Goal: Navigation & Orientation: Find specific page/section

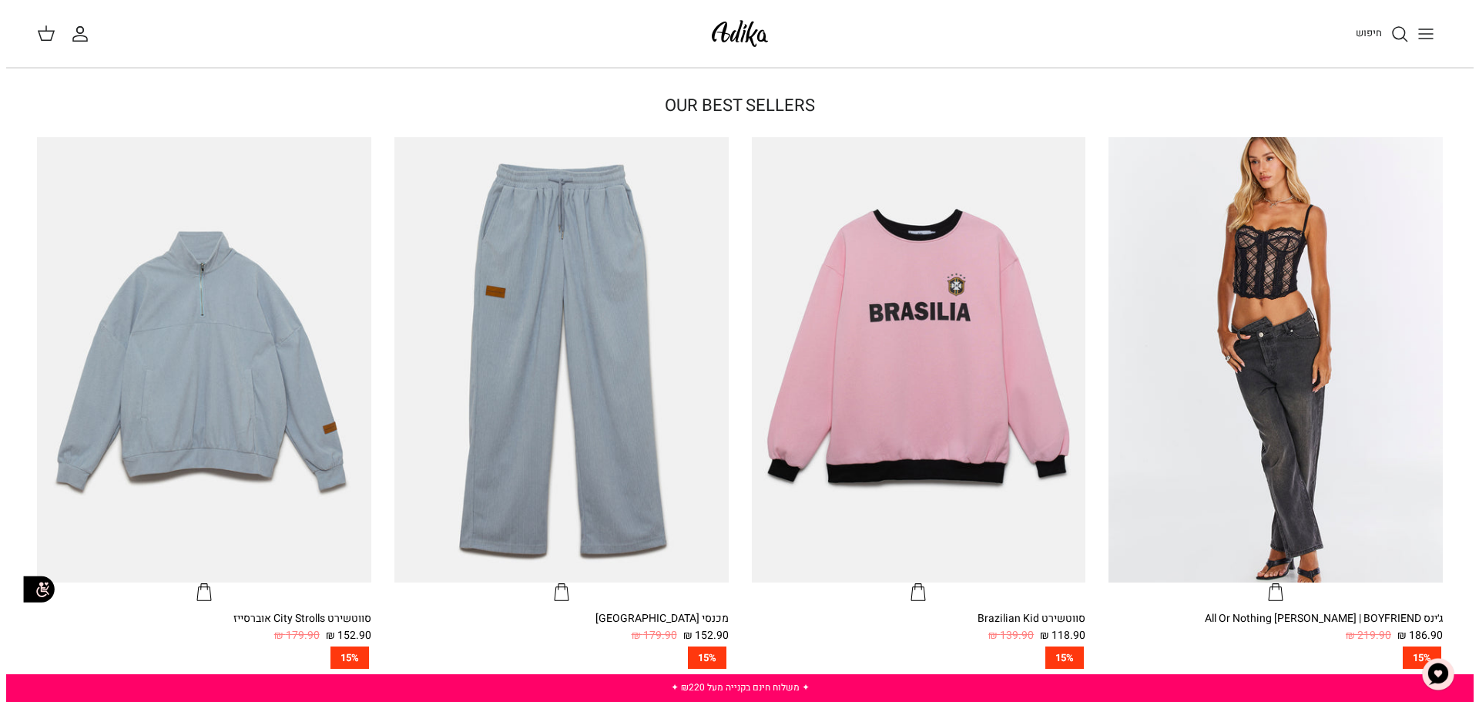
scroll to position [462, 0]
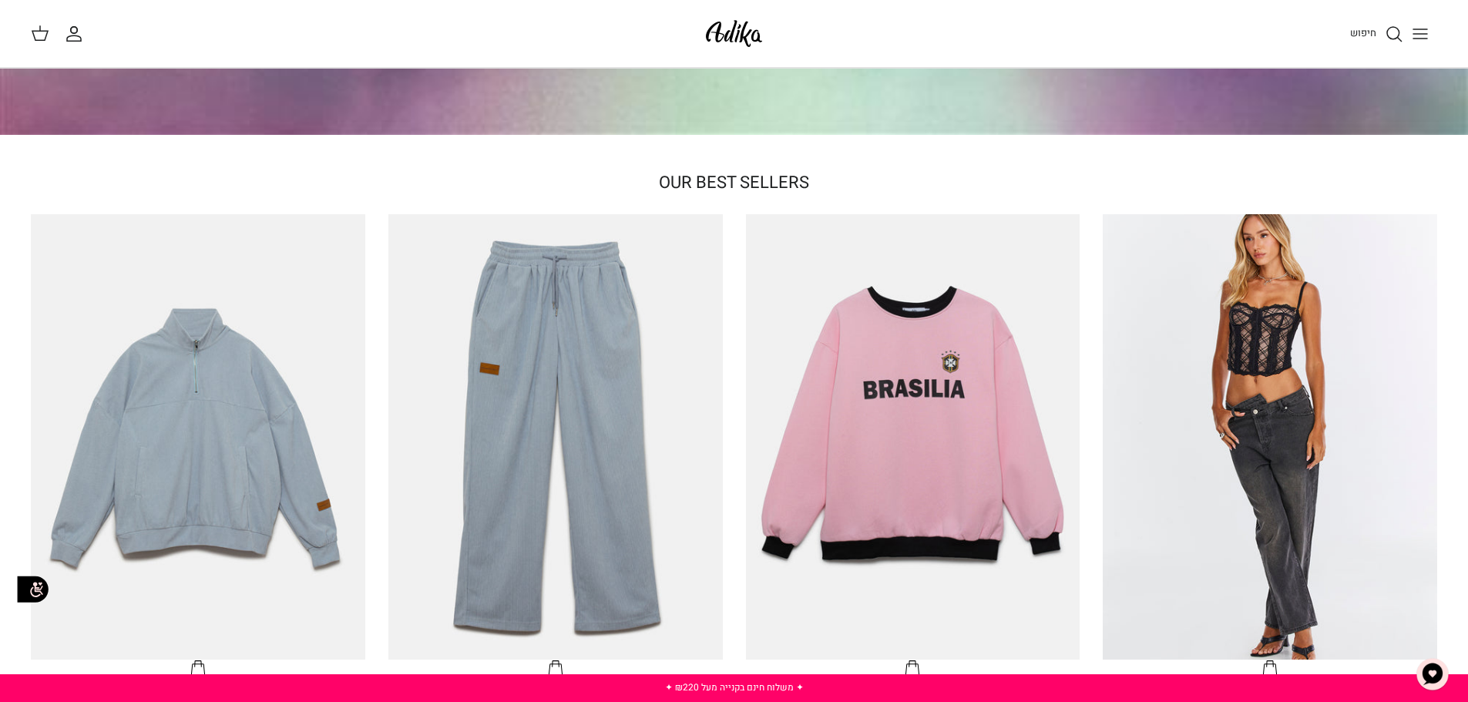
click at [1415, 25] on icon "Toggle menu" at bounding box center [1420, 34] width 18 height 18
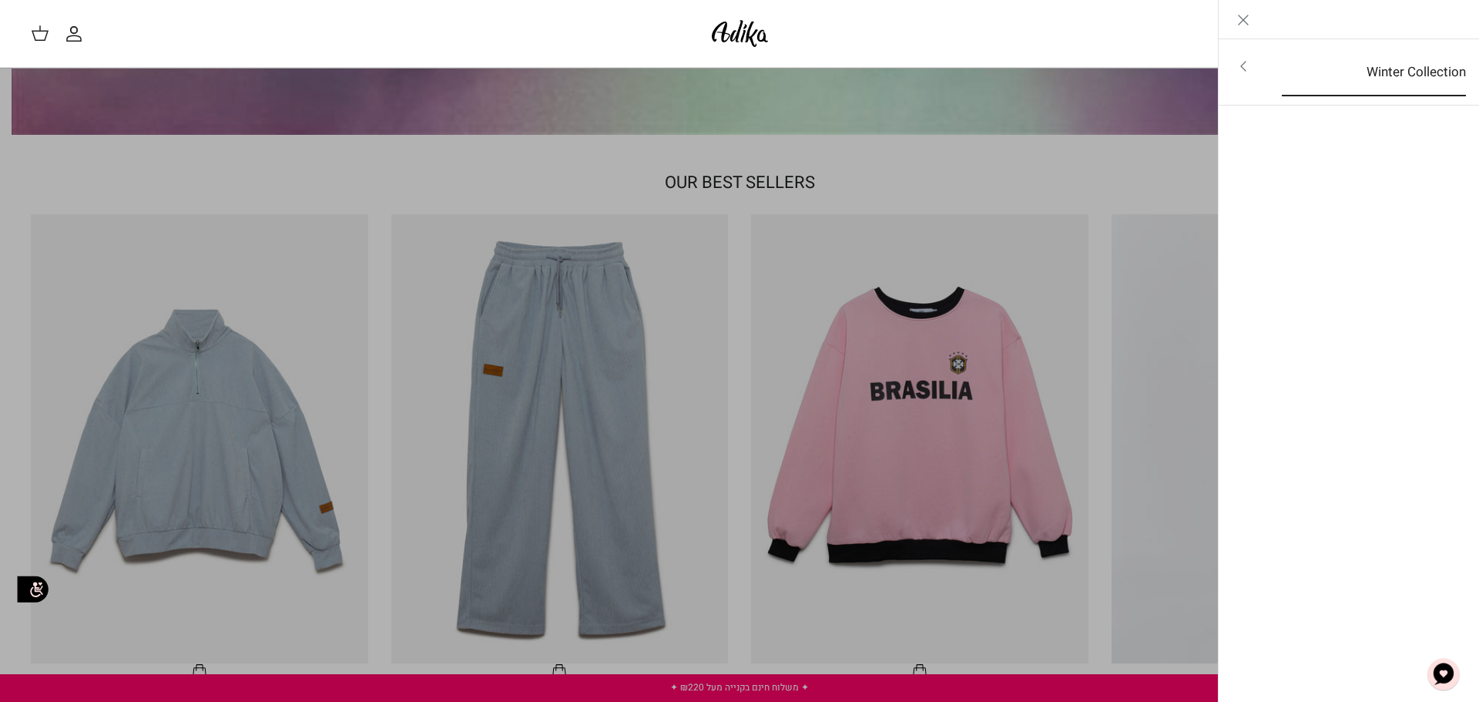
click at [1413, 71] on link "Winter Collection" at bounding box center [1374, 73] width 212 height 48
click at [1410, 66] on link "לכל הפריטים" at bounding box center [1350, 68] width 246 height 39
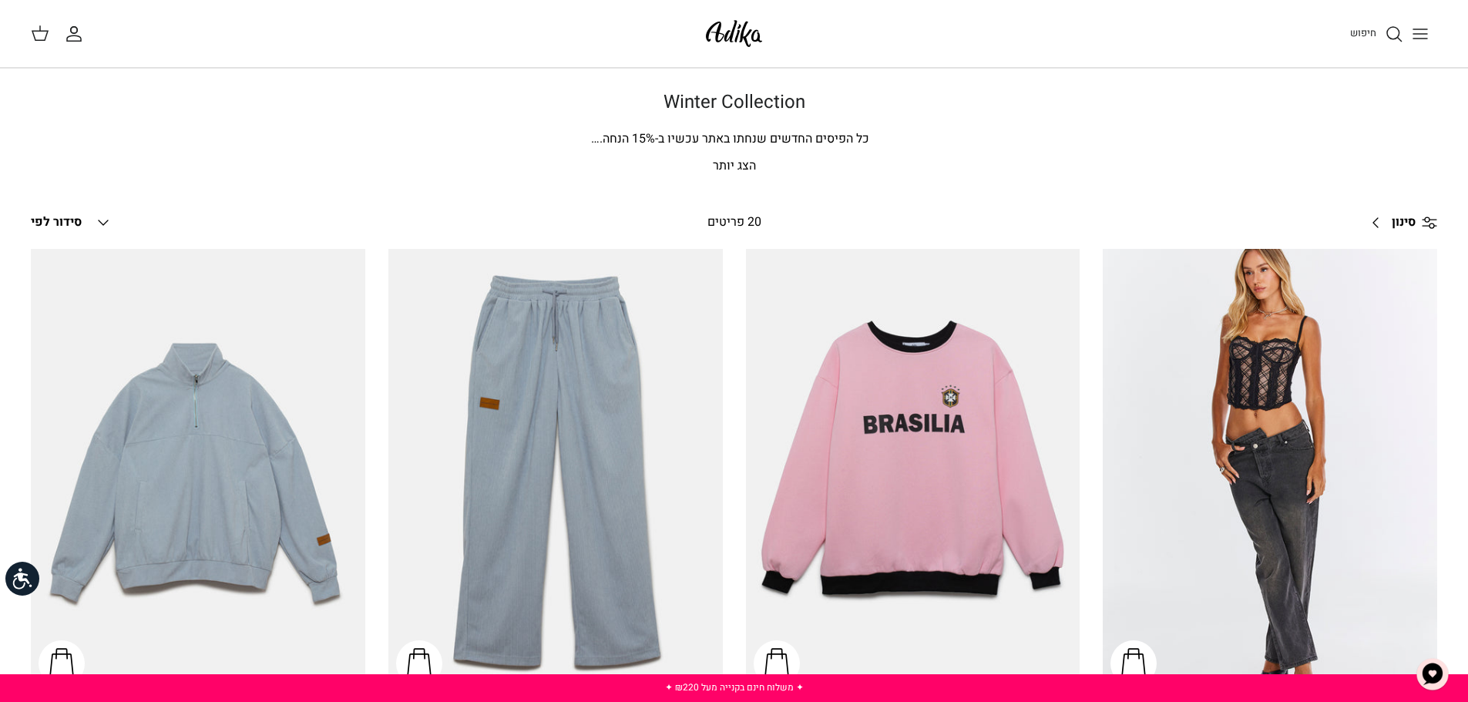
drag, startPoint x: 0, startPoint y: 0, endPoint x: 1026, endPoint y: 144, distance: 1036.4
click at [1026, 144] on div "Winter Collection כל הפיסים החדשים שנחתו באתר עכשיו ב- 15 % הנחה. [PERSON_NAME]…" at bounding box center [734, 134] width 1140 height 85
click at [724, 170] on p "הצג יותר" at bounding box center [734, 166] width 1079 height 20
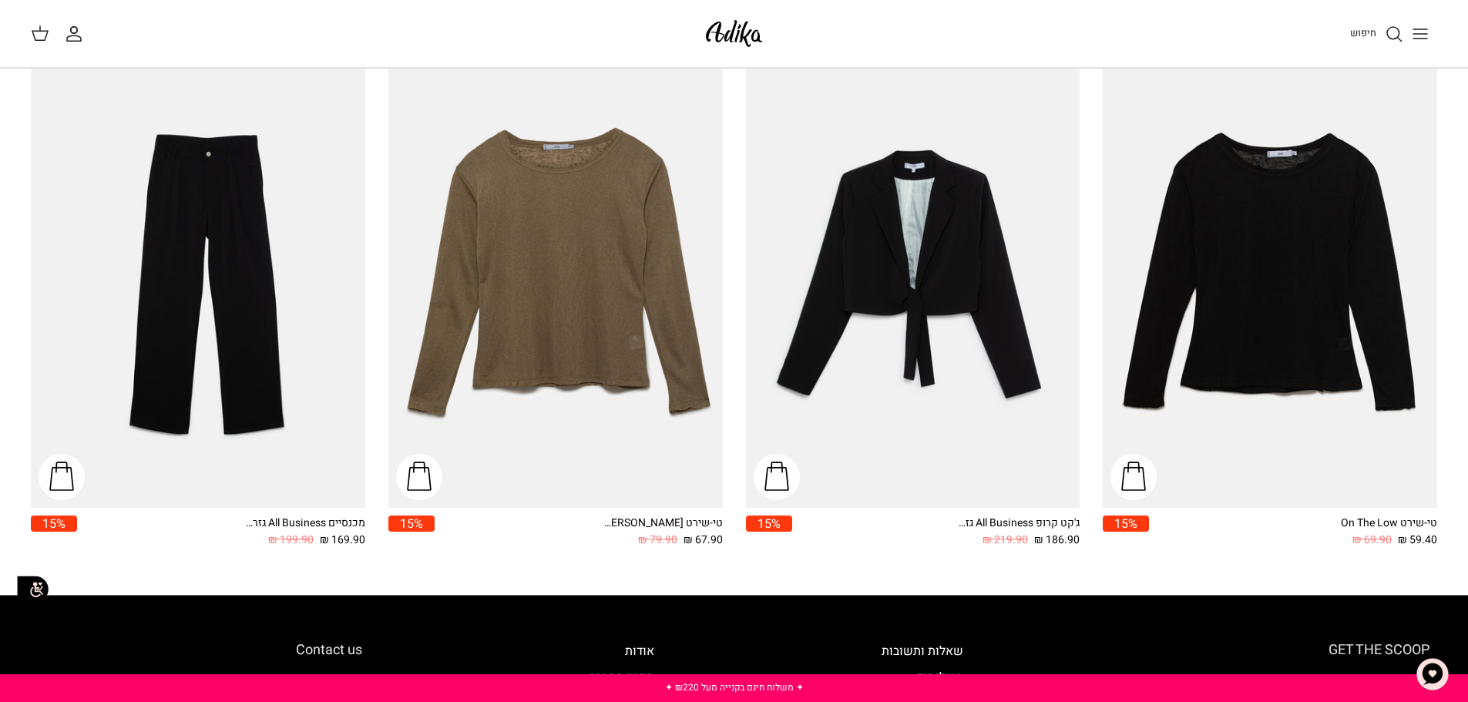
scroll to position [2003, 0]
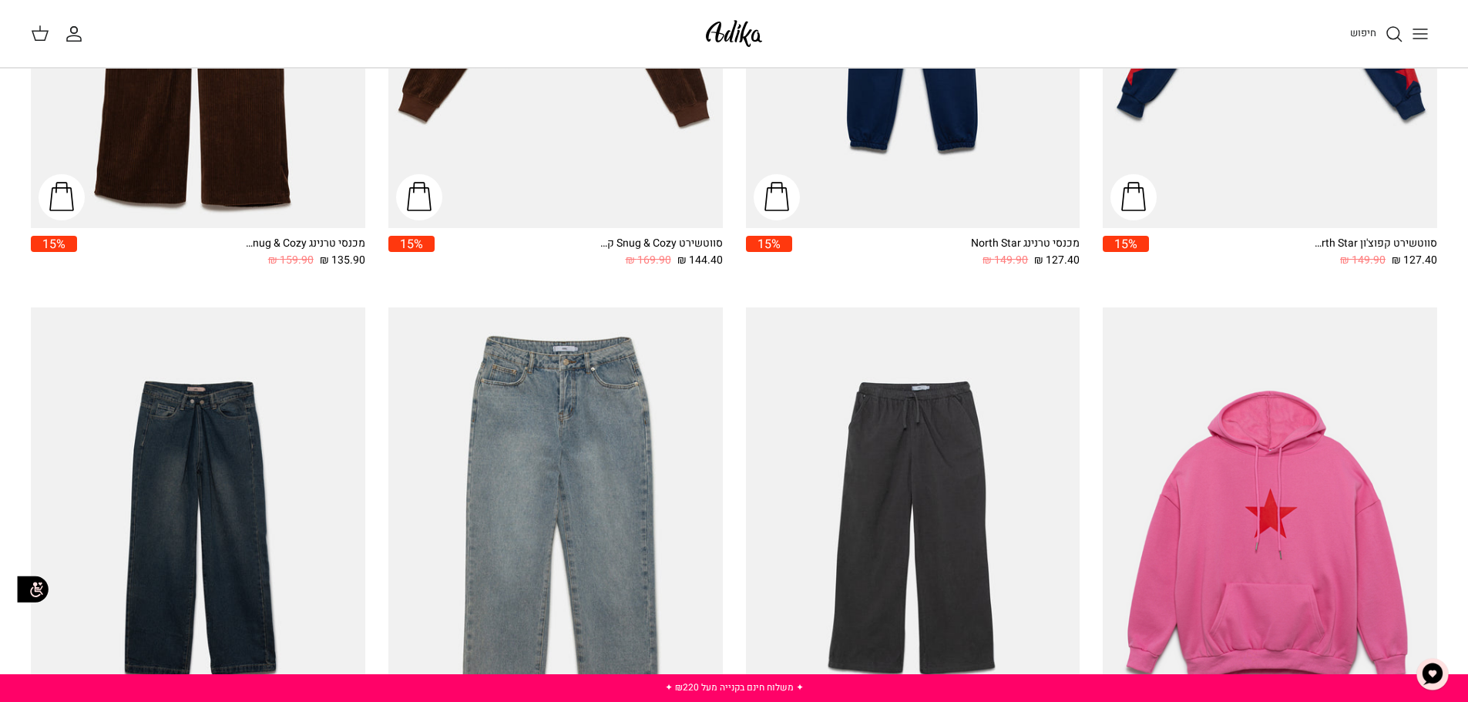
click at [1416, 39] on line "Toggle menu" at bounding box center [1420, 39] width 14 height 0
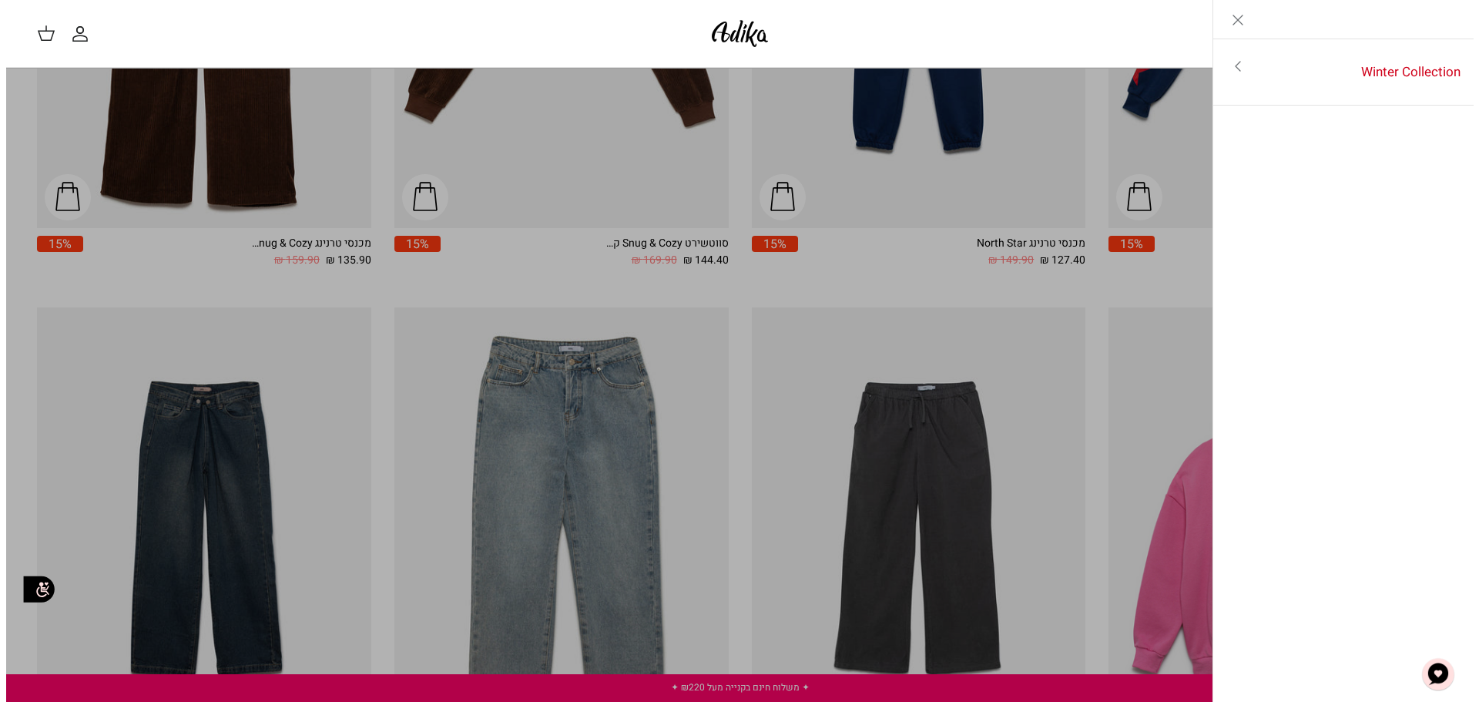
scroll to position [1549, 0]
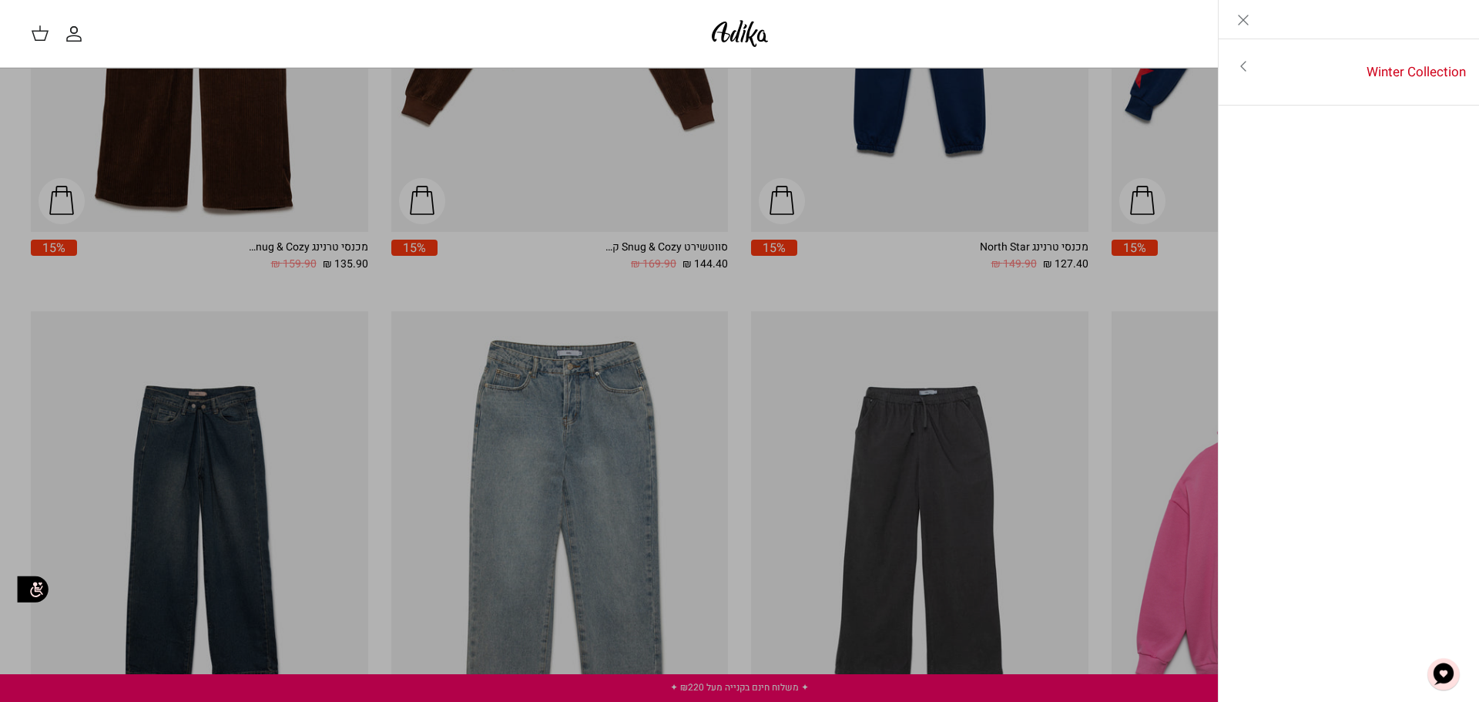
click at [1237, 24] on icon "Close" at bounding box center [1243, 20] width 18 height 18
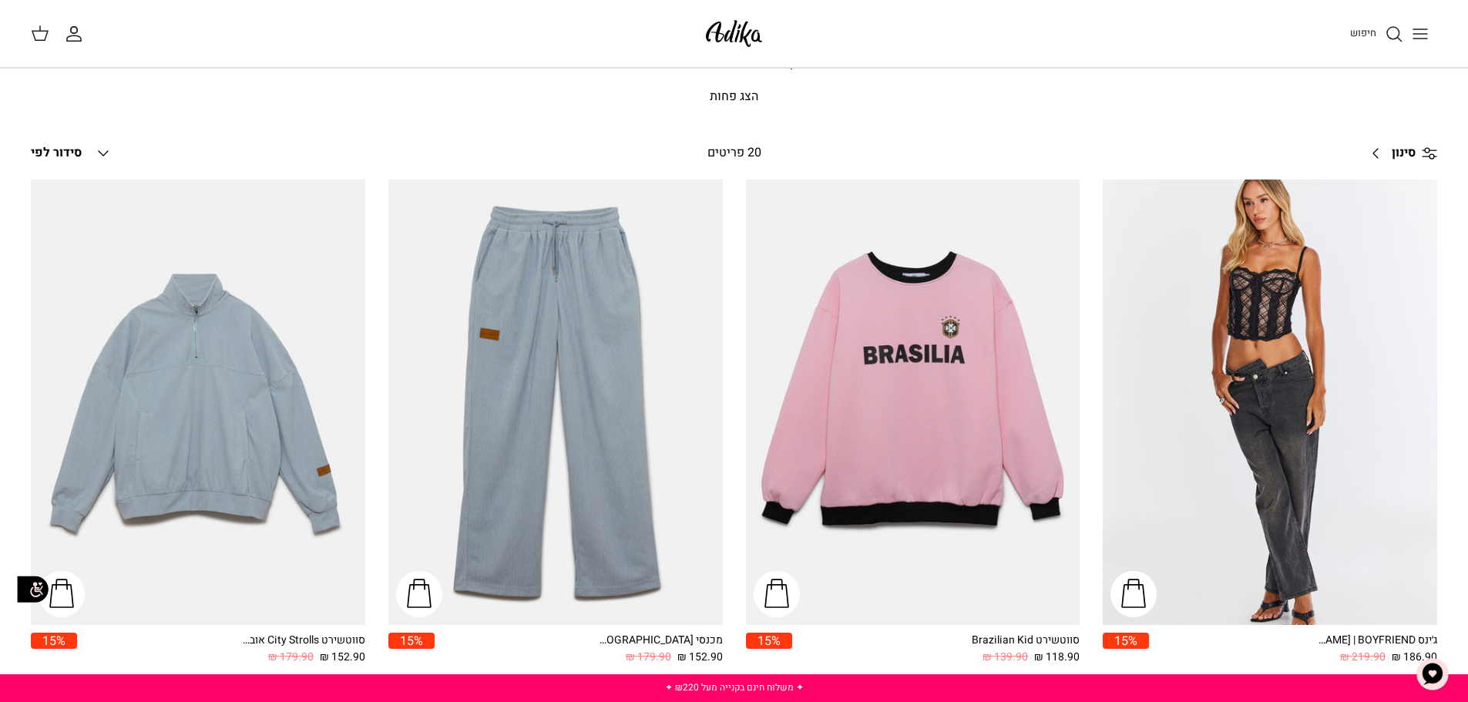
scroll to position [0, 0]
